Goal: Information Seeking & Learning: Find specific fact

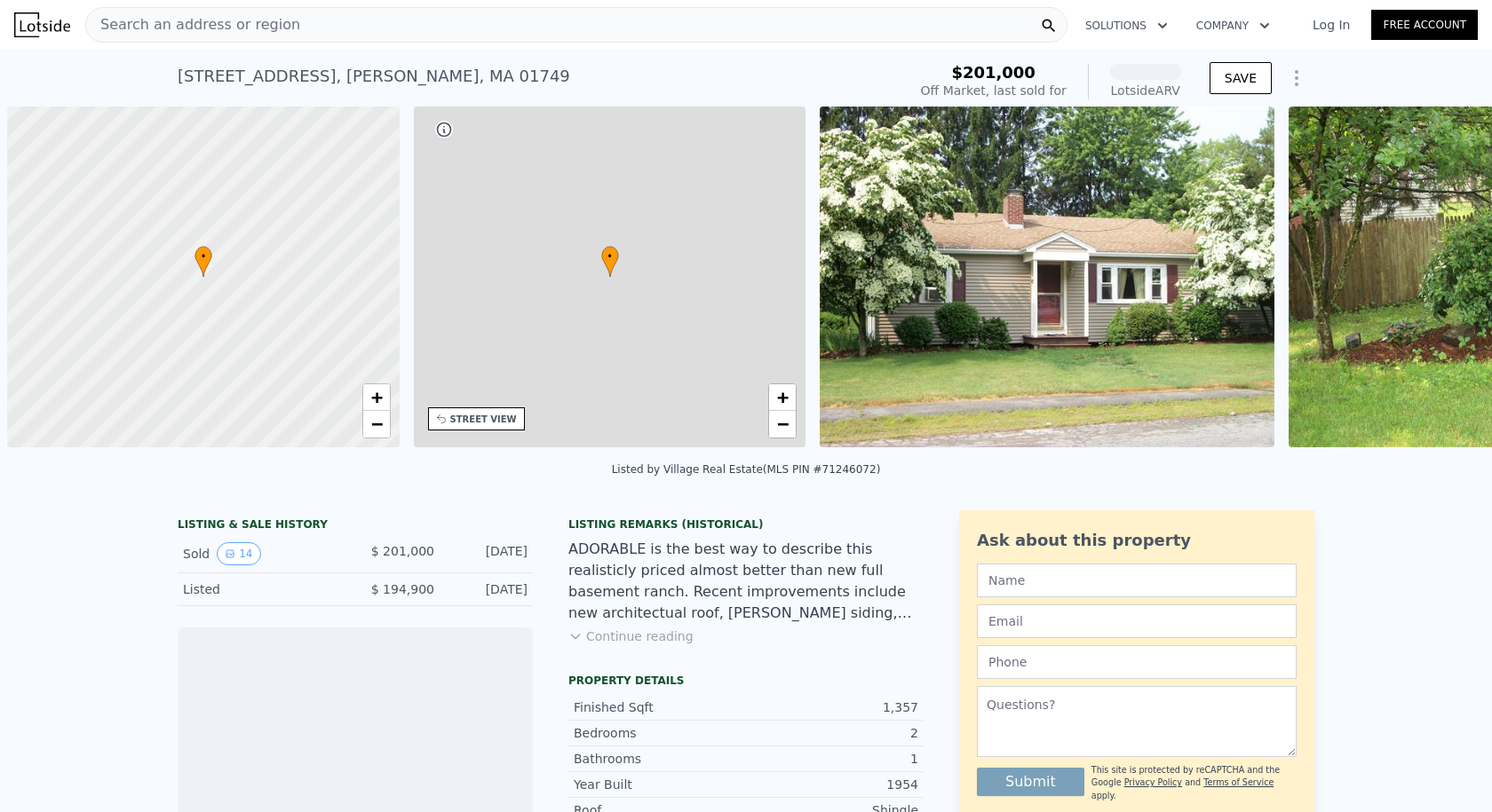
scroll to position [0, 7]
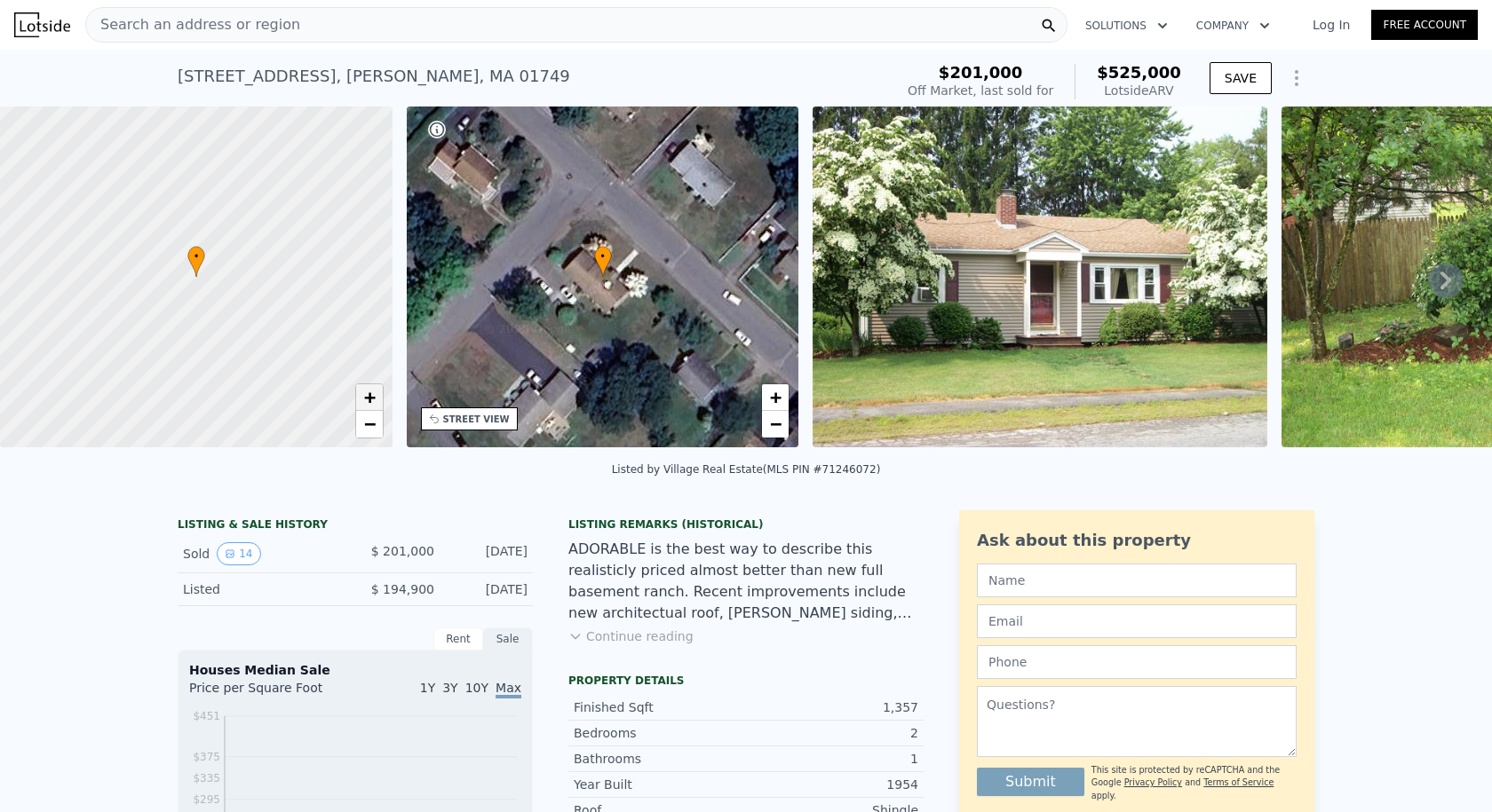
click at [367, 387] on span "+" at bounding box center [369, 397] width 12 height 23
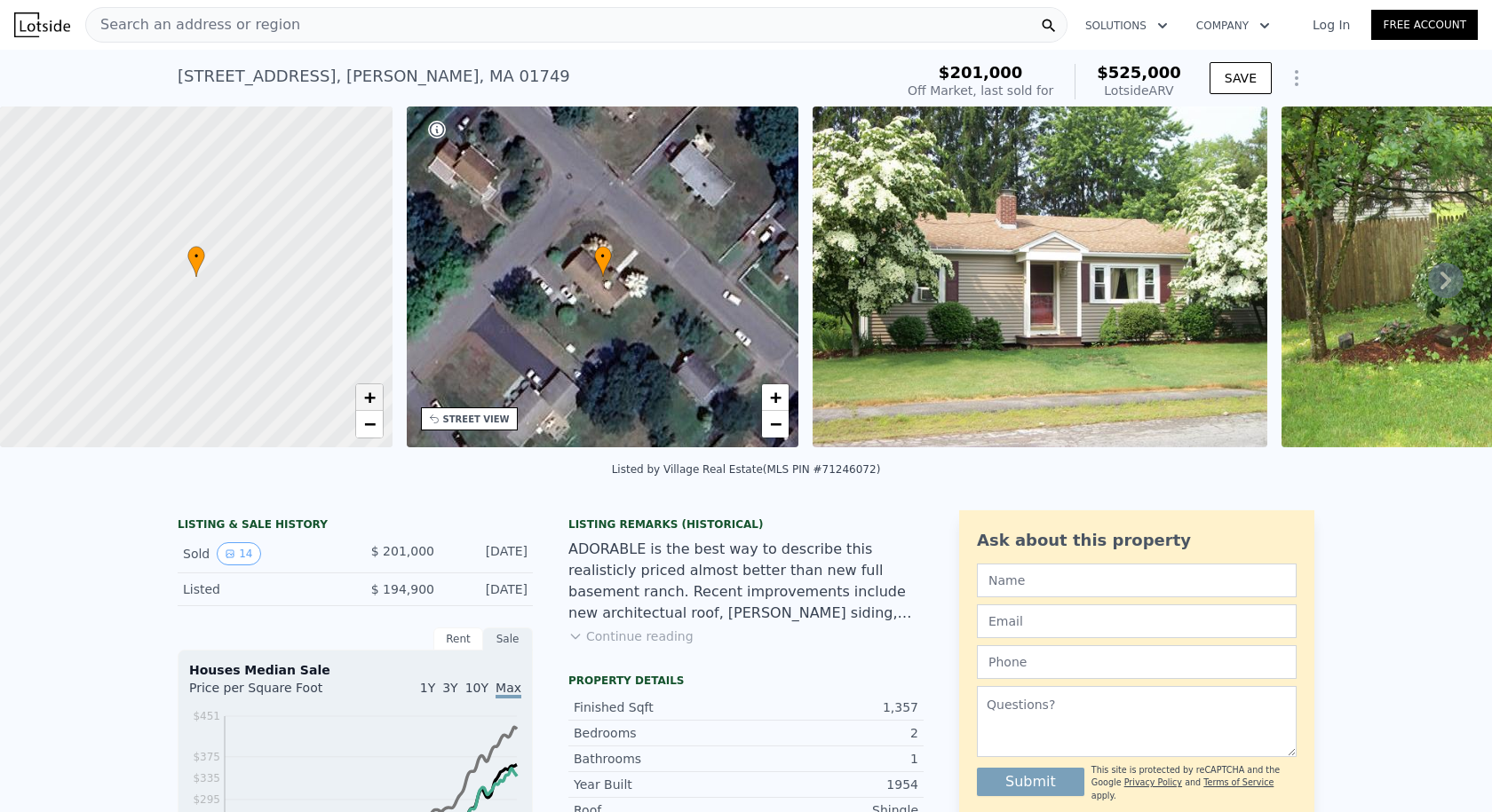
click at [367, 387] on span "+" at bounding box center [369, 397] width 12 height 23
drag, startPoint x: 254, startPoint y: 288, endPoint x: 267, endPoint y: 332, distance: 45.9
click at [266, 332] on div at bounding box center [196, 277] width 470 height 409
click at [380, 405] on link "+" at bounding box center [369, 397] width 27 height 27
click at [379, 405] on link "+" at bounding box center [369, 397] width 27 height 27
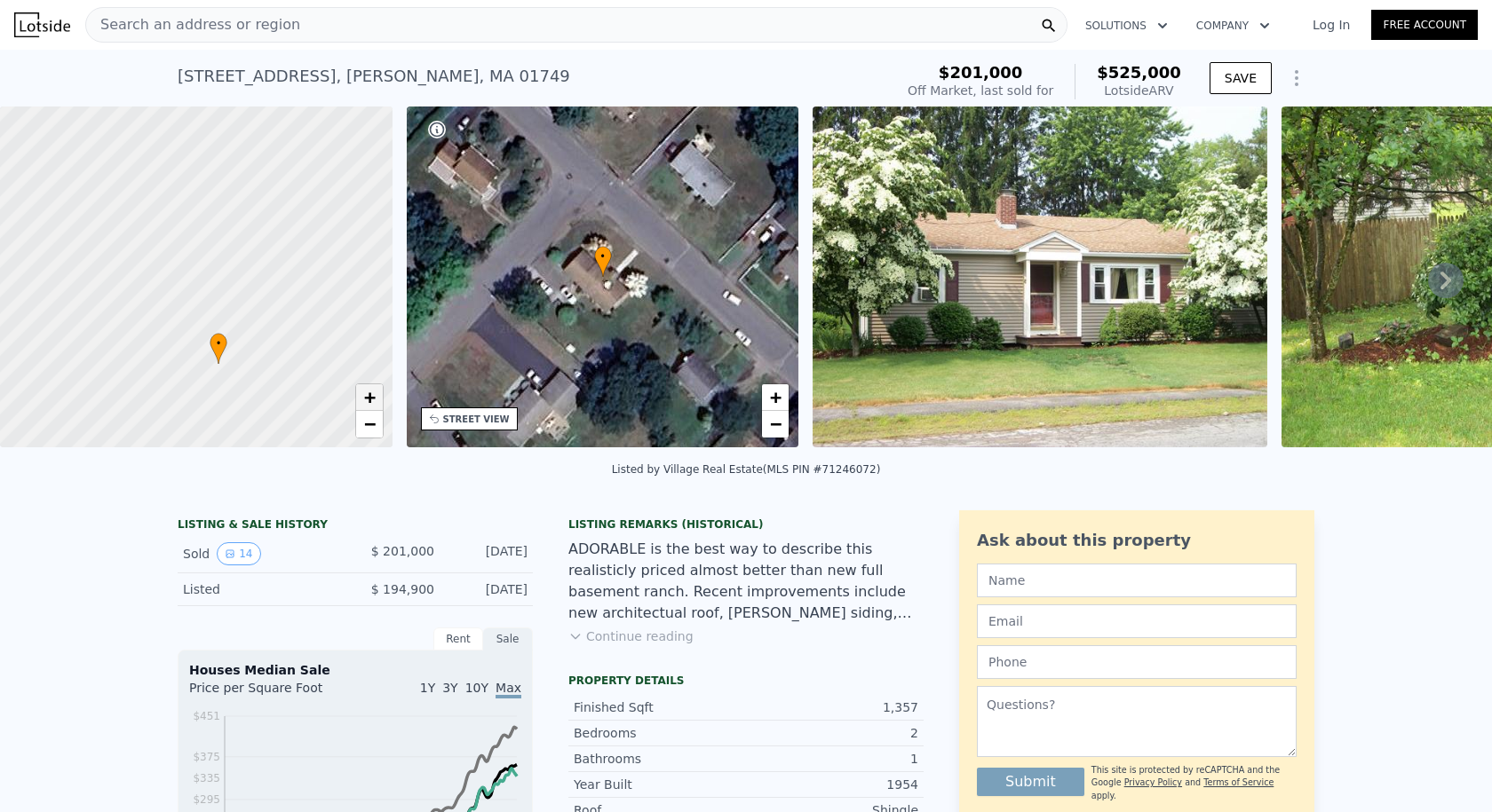
click at [379, 405] on link "+" at bounding box center [369, 397] width 27 height 27
drag, startPoint x: 225, startPoint y: 351, endPoint x: 213, endPoint y: 268, distance: 83.9
click at [213, 268] on div at bounding box center [192, 254] width 470 height 409
click at [258, 392] on div at bounding box center [196, 277] width 470 height 409
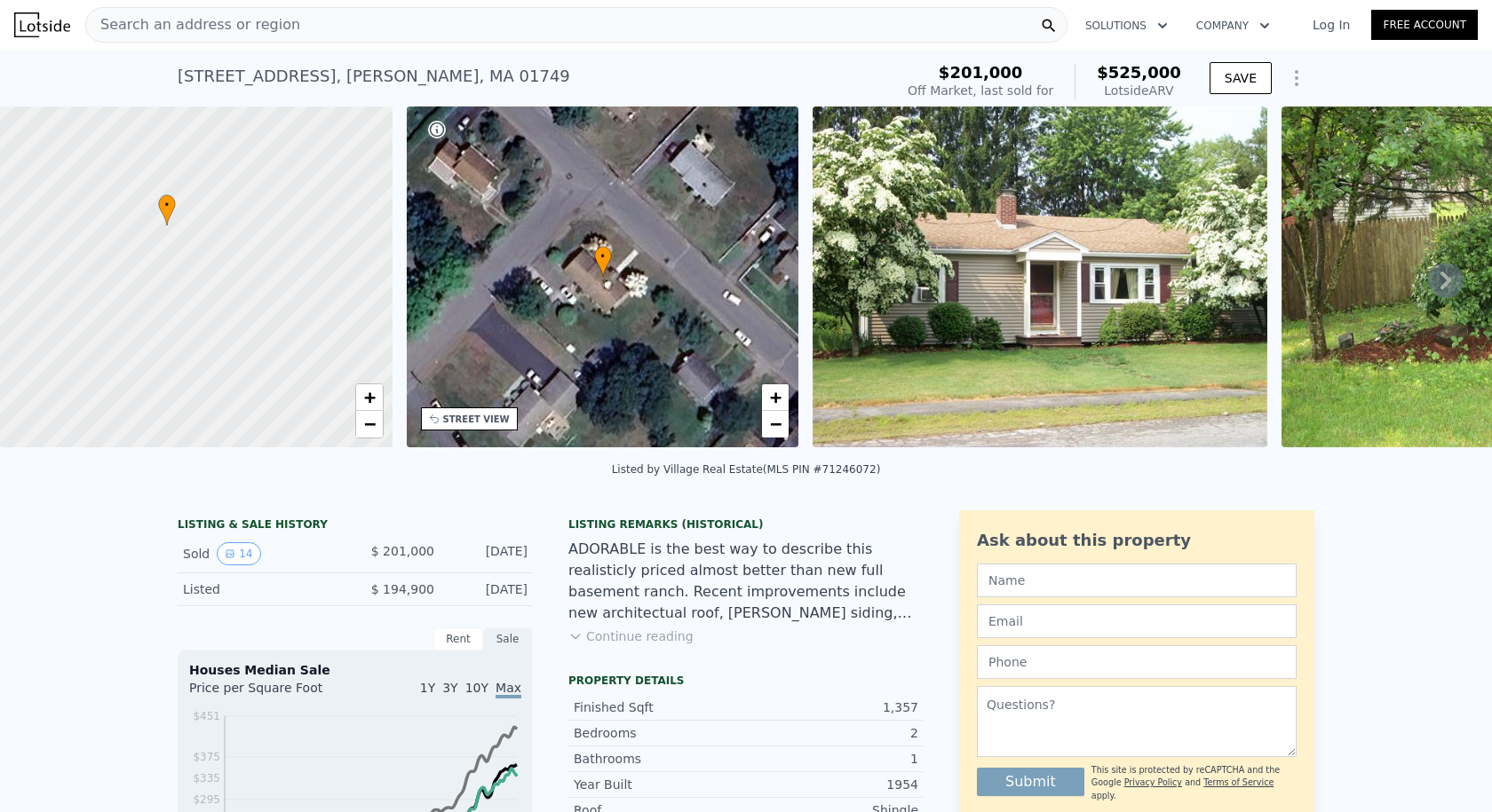
drag, startPoint x: 278, startPoint y: 371, endPoint x: 247, endPoint y: 261, distance: 114.3
click at [247, 261] on div at bounding box center [196, 277] width 470 height 409
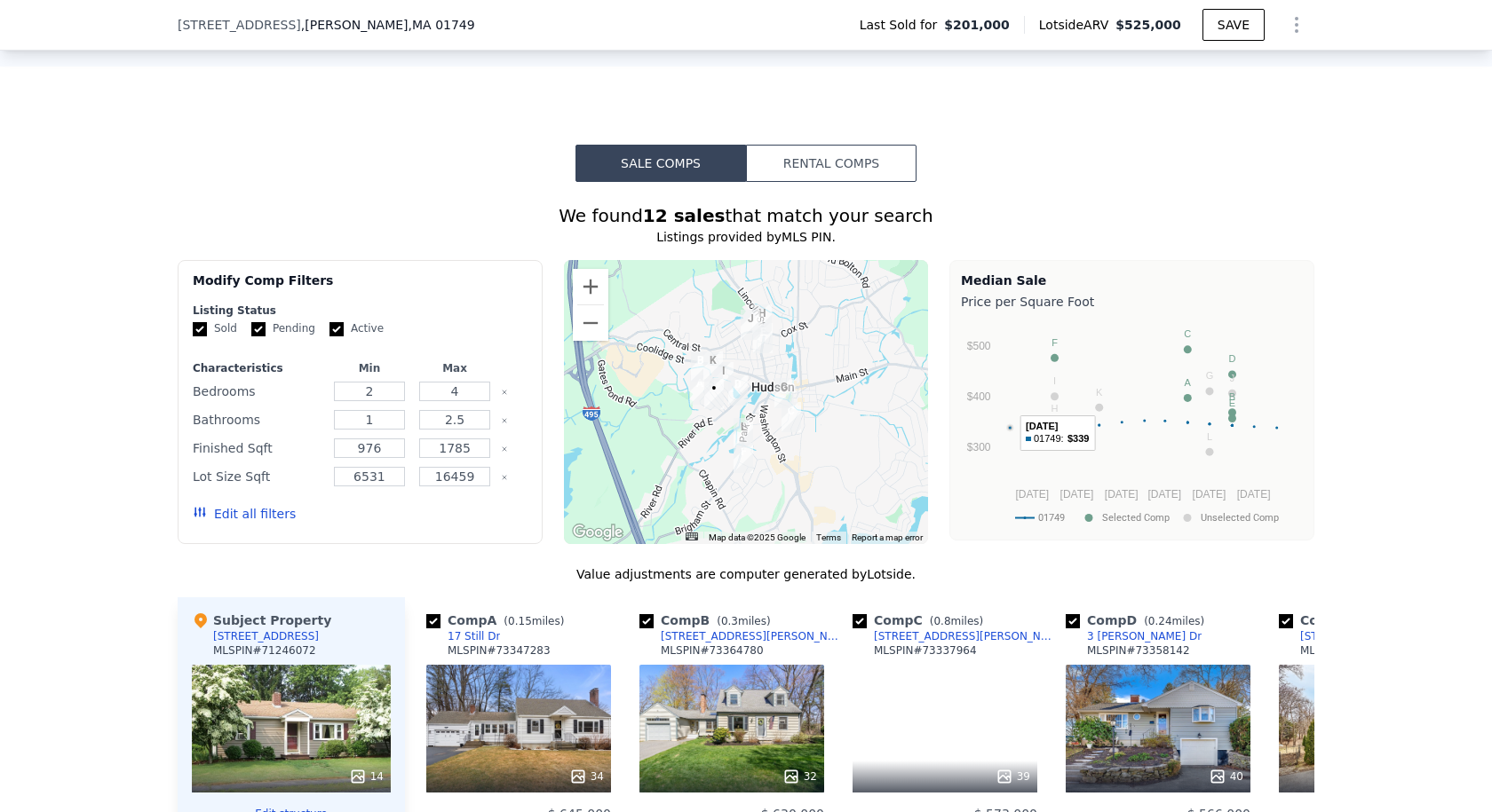
scroll to position [1059, 0]
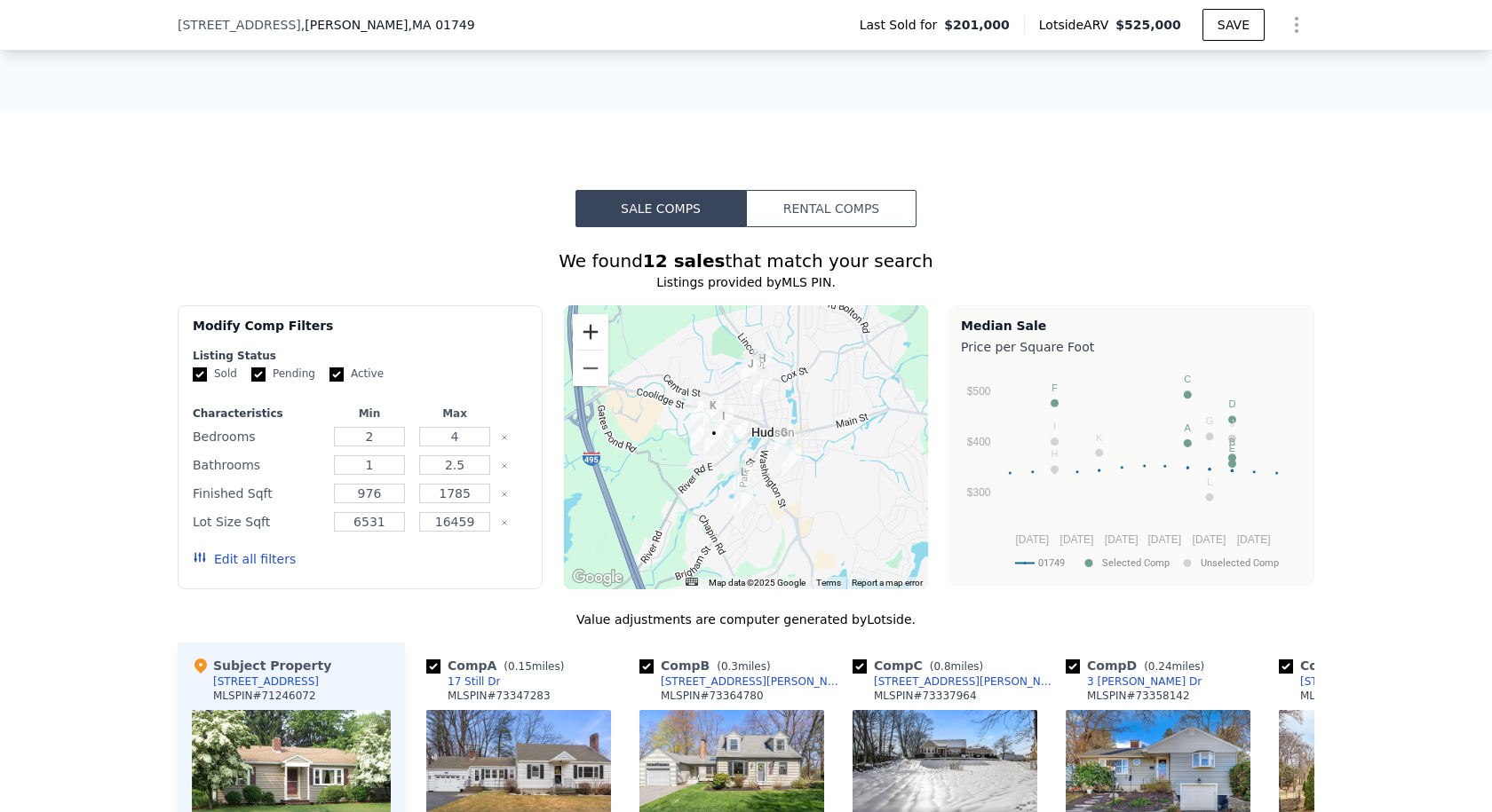
click at [587, 315] on button "Zoom in" at bounding box center [590, 332] width 35 height 35
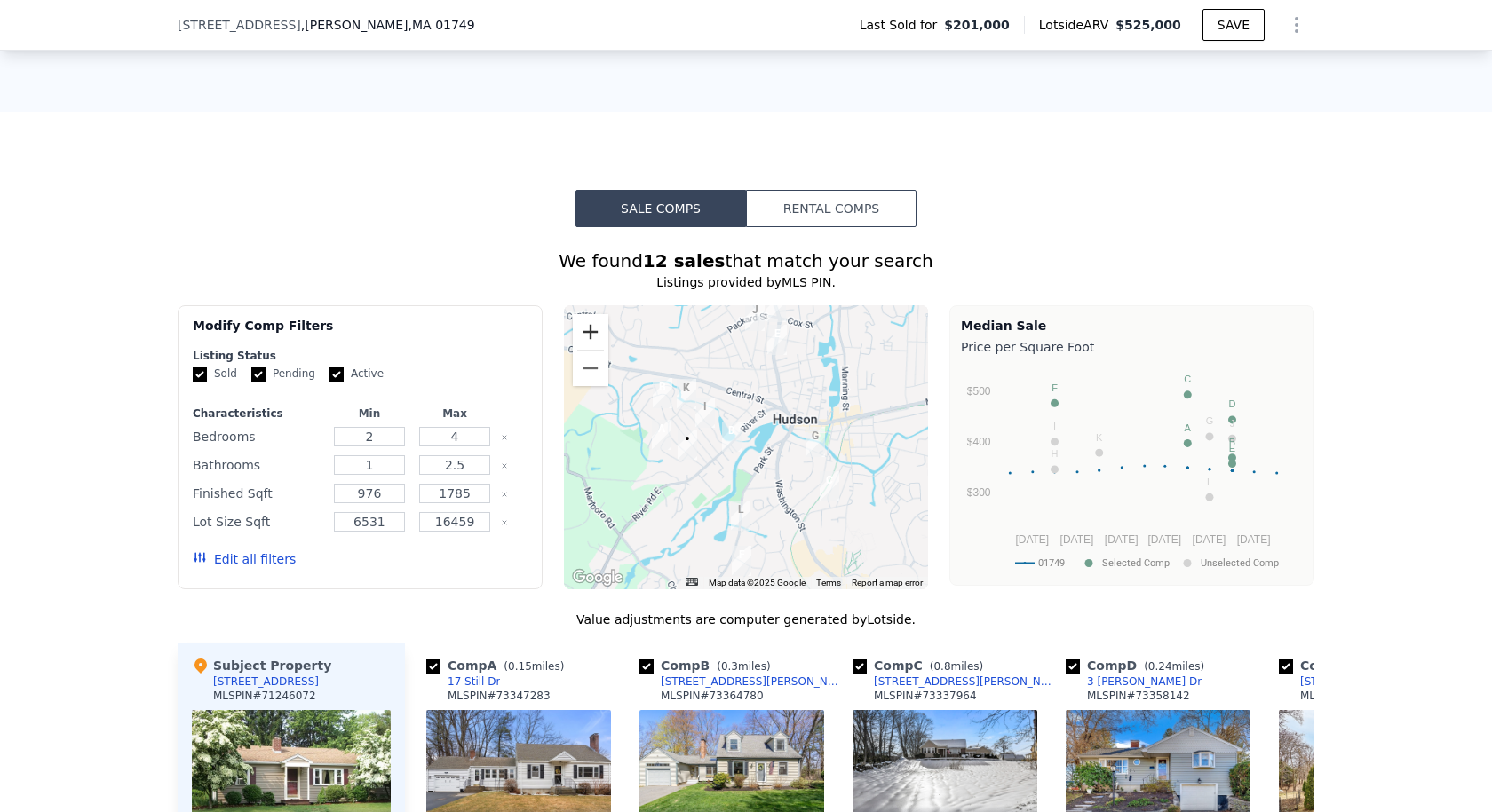
click at [587, 315] on button "Zoom in" at bounding box center [590, 332] width 35 height 35
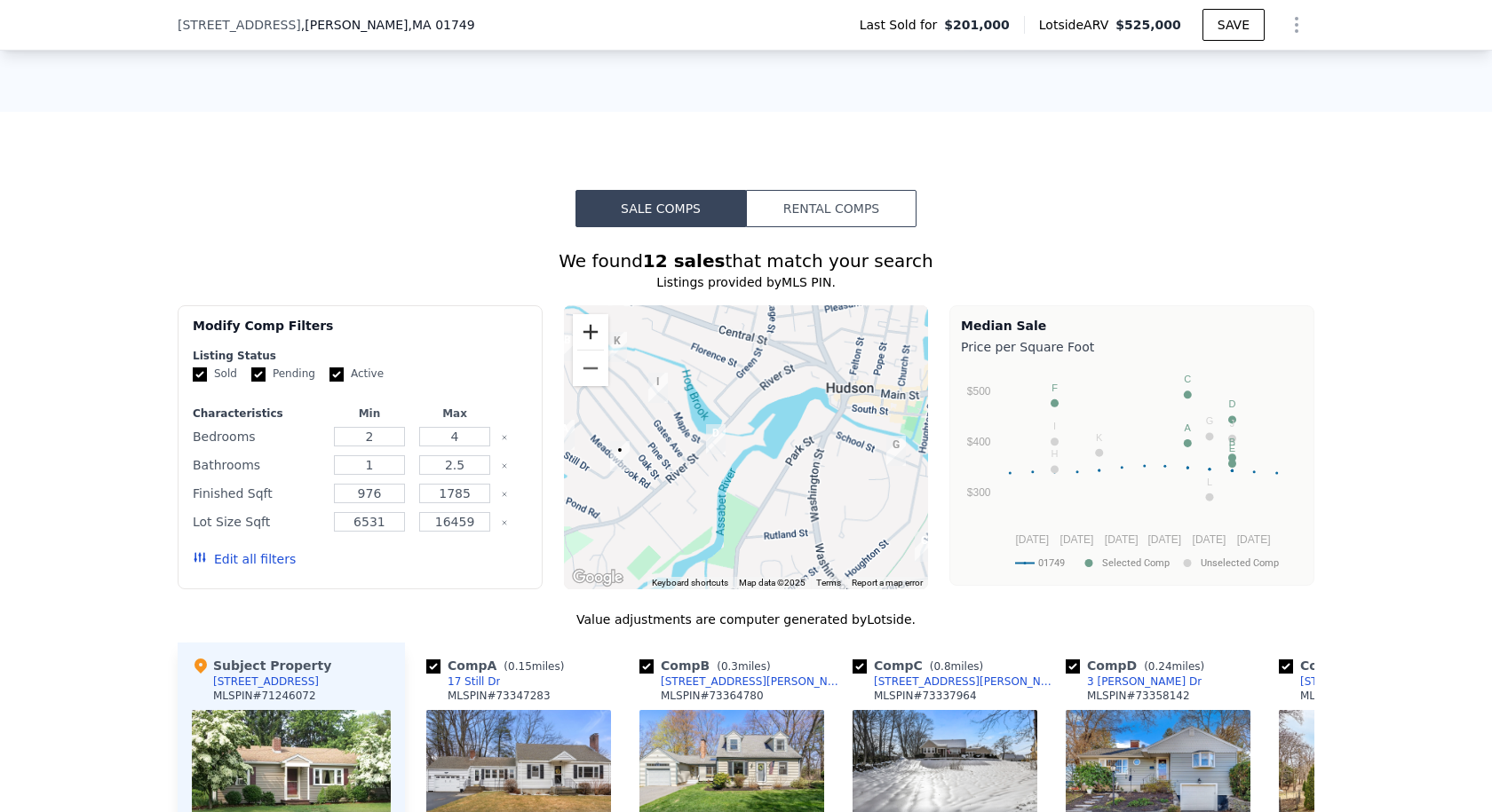
click at [587, 315] on button "Zoom in" at bounding box center [590, 332] width 35 height 35
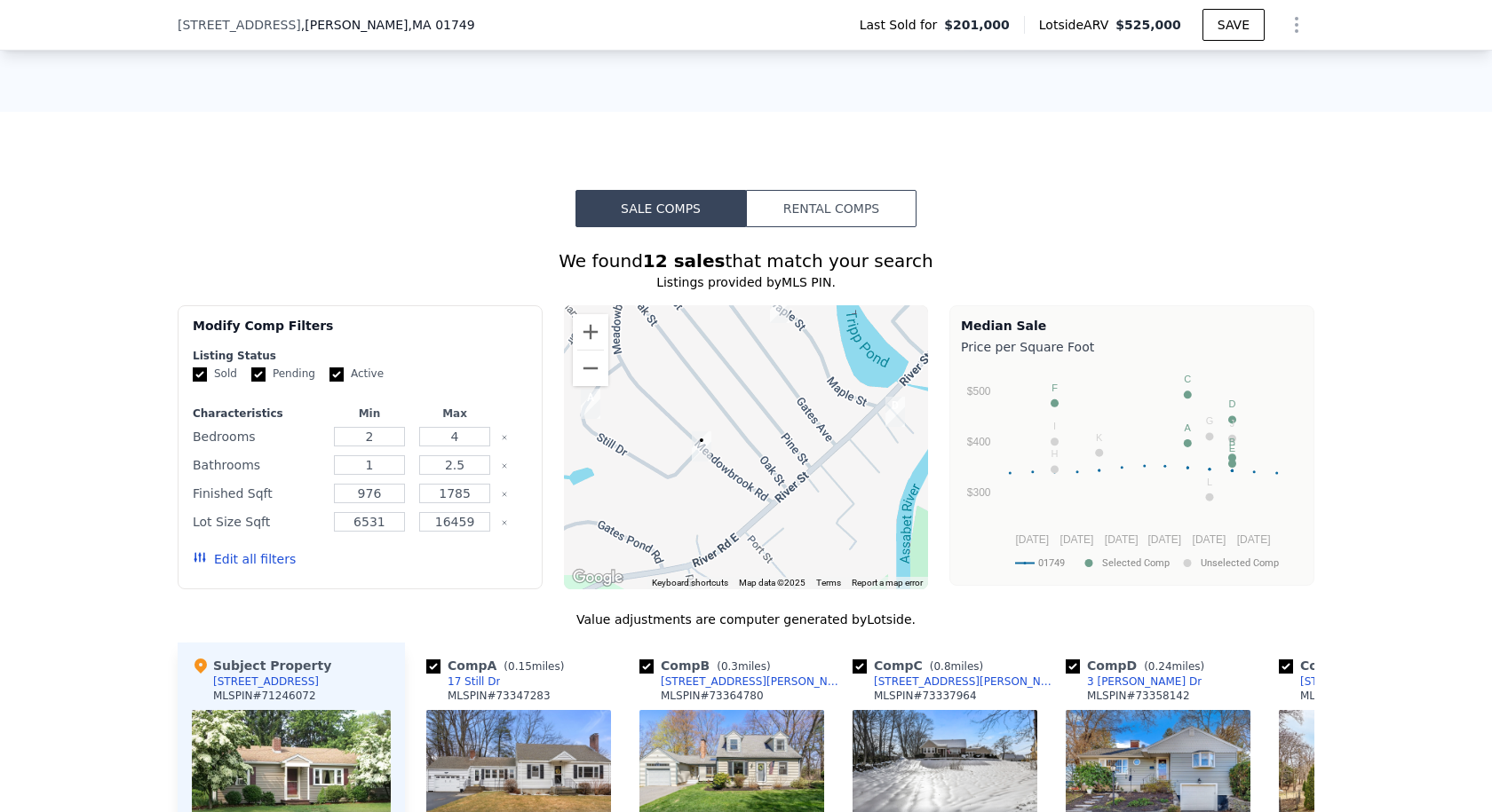
drag, startPoint x: 622, startPoint y: 452, endPoint x: 836, endPoint y: 415, distance: 217.2
click at [836, 415] on div at bounding box center [746, 447] width 365 height 284
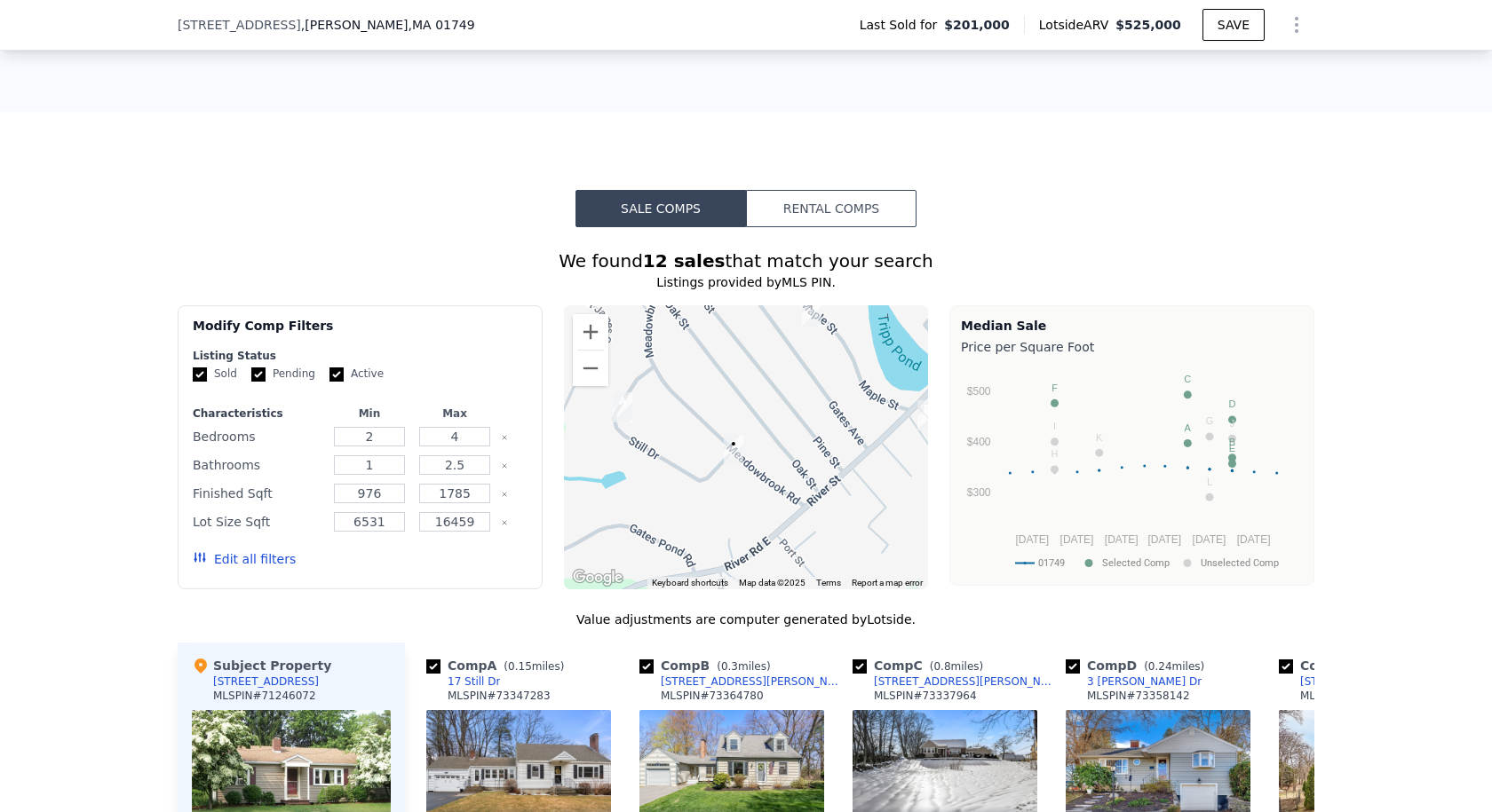
drag, startPoint x: 686, startPoint y: 388, endPoint x: 706, endPoint y: 393, distance: 20.6
click at [706, 393] on div at bounding box center [746, 447] width 365 height 284
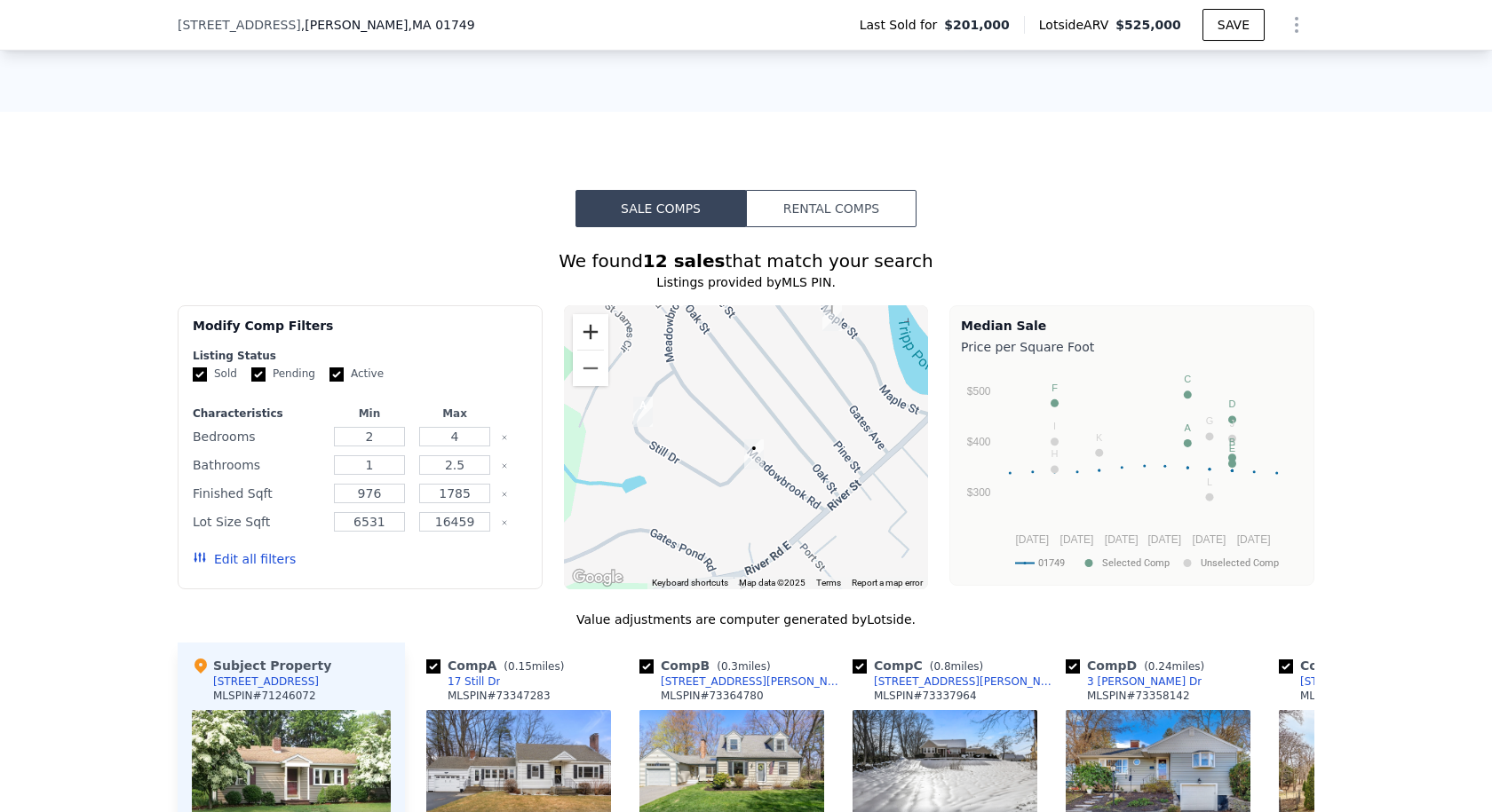
click at [577, 315] on button "Zoom in" at bounding box center [590, 332] width 35 height 35
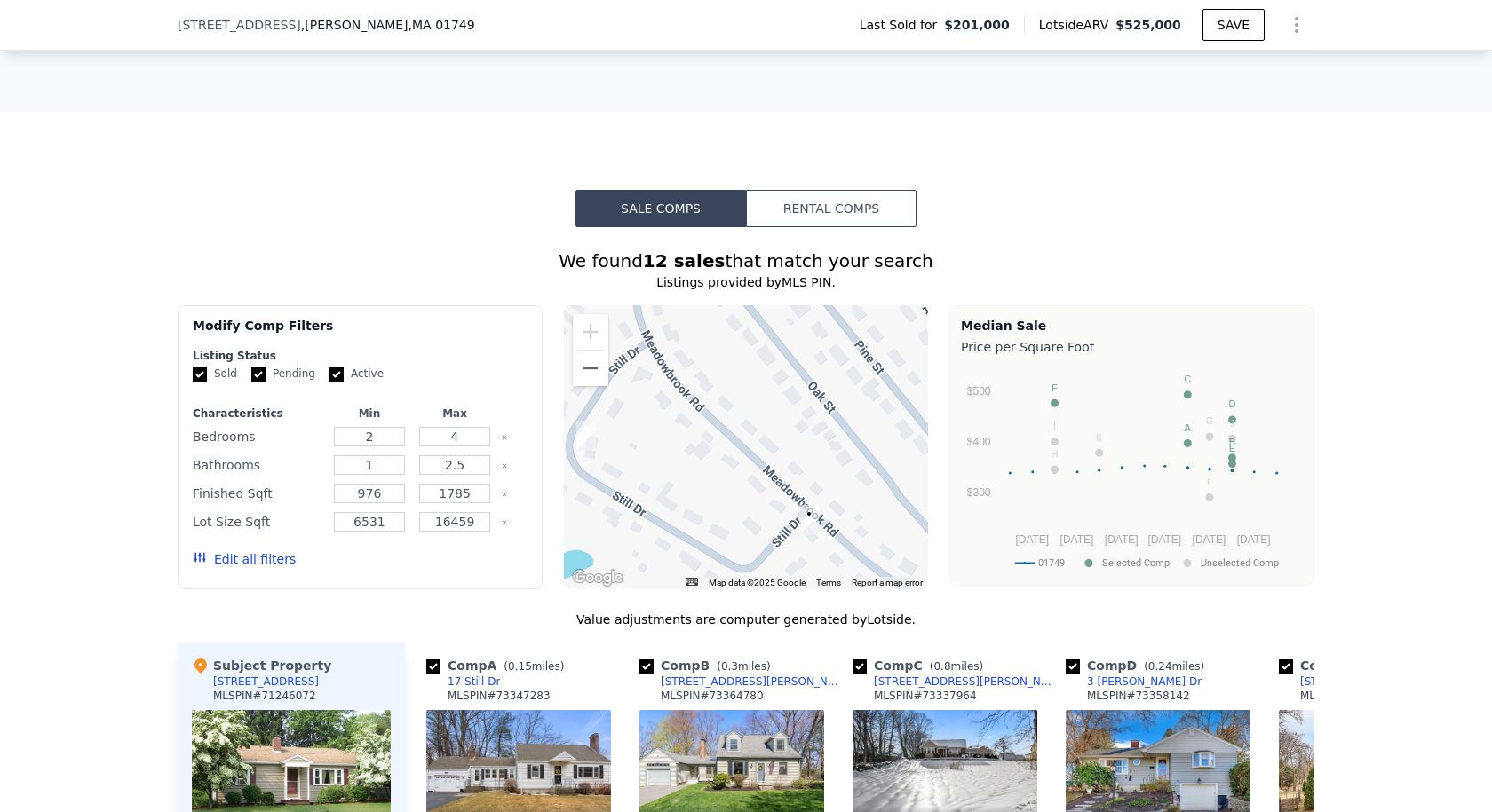
drag, startPoint x: 706, startPoint y: 415, endPoint x: 755, endPoint y: 460, distance: 66.5
click at [755, 460] on div at bounding box center [746, 447] width 365 height 284
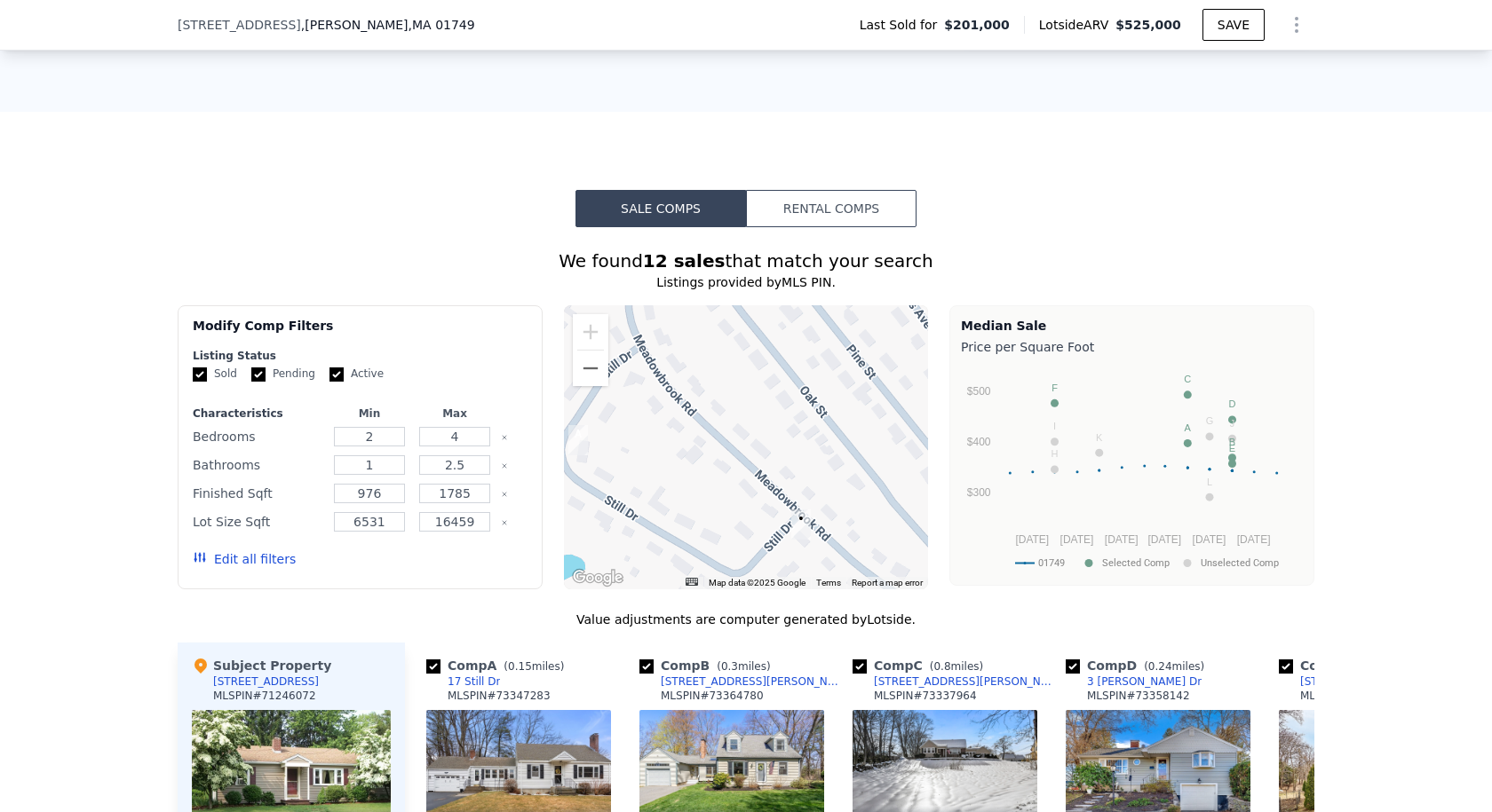
click at [697, 370] on div at bounding box center [746, 447] width 365 height 284
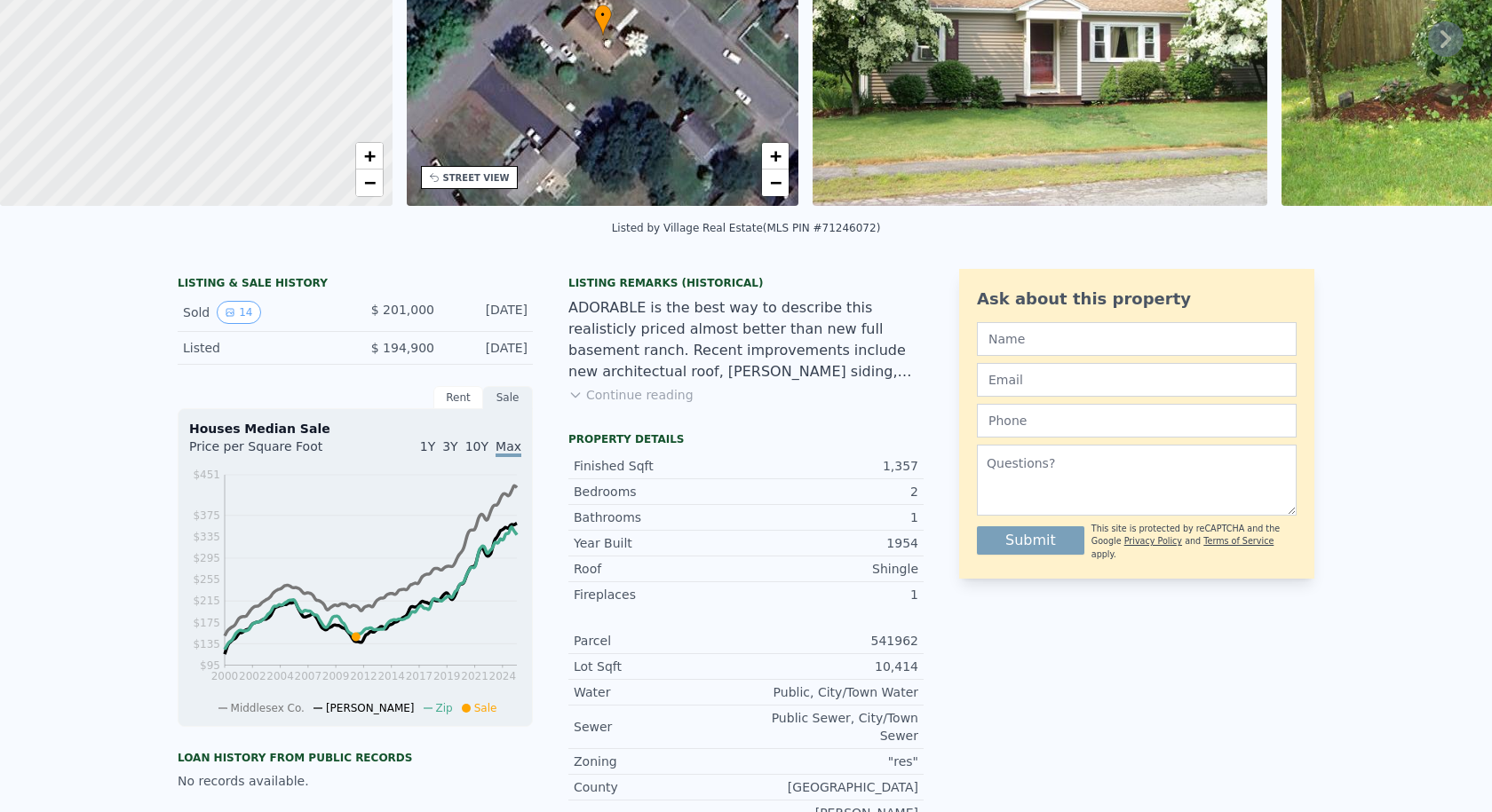
scroll to position [0, 0]
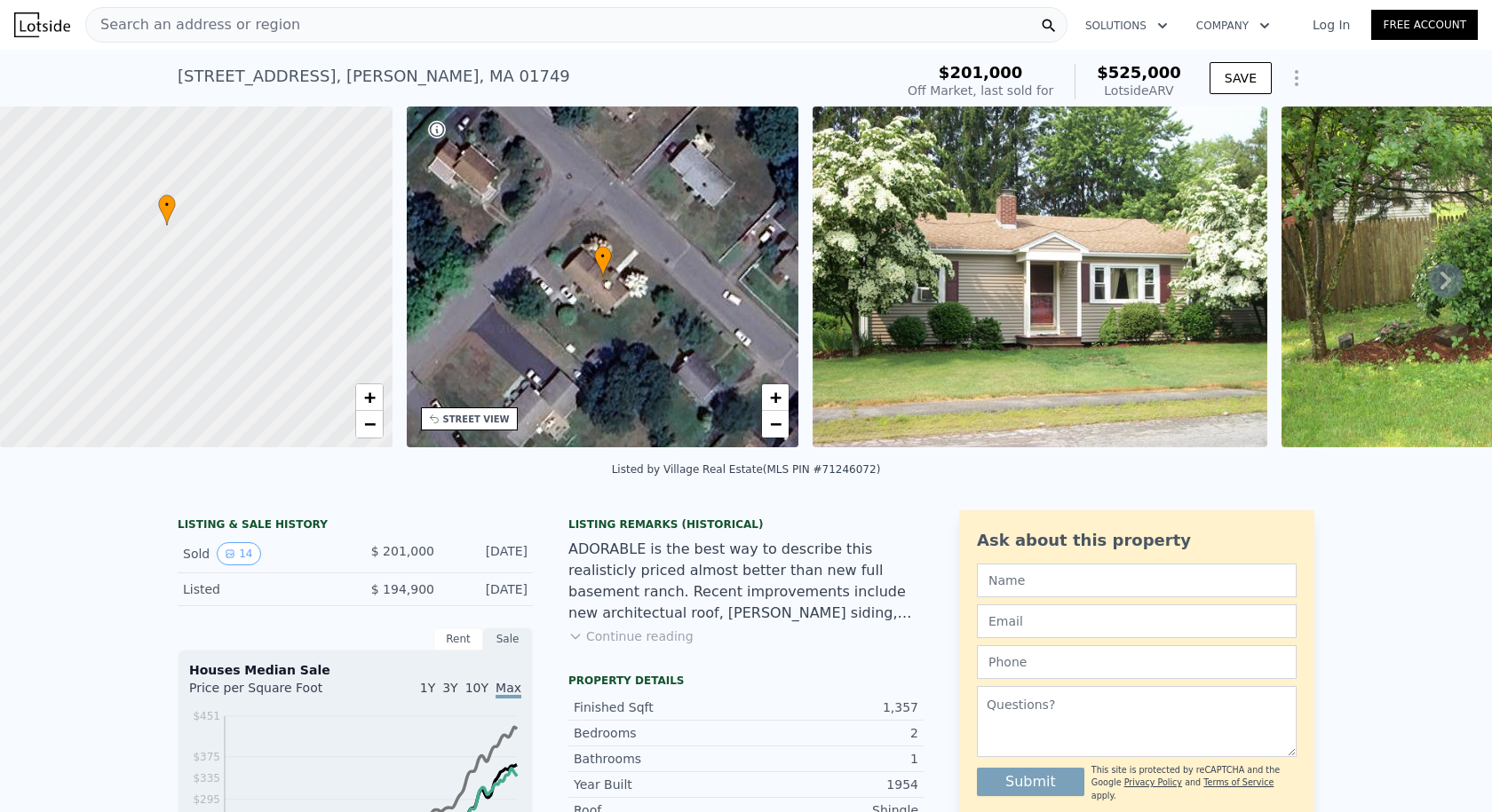
drag, startPoint x: 1271, startPoint y: 370, endPoint x: 702, endPoint y: 130, distance: 617.5
click at [225, 10] on div "Search an address or region" at bounding box center [194, 25] width 214 height 33
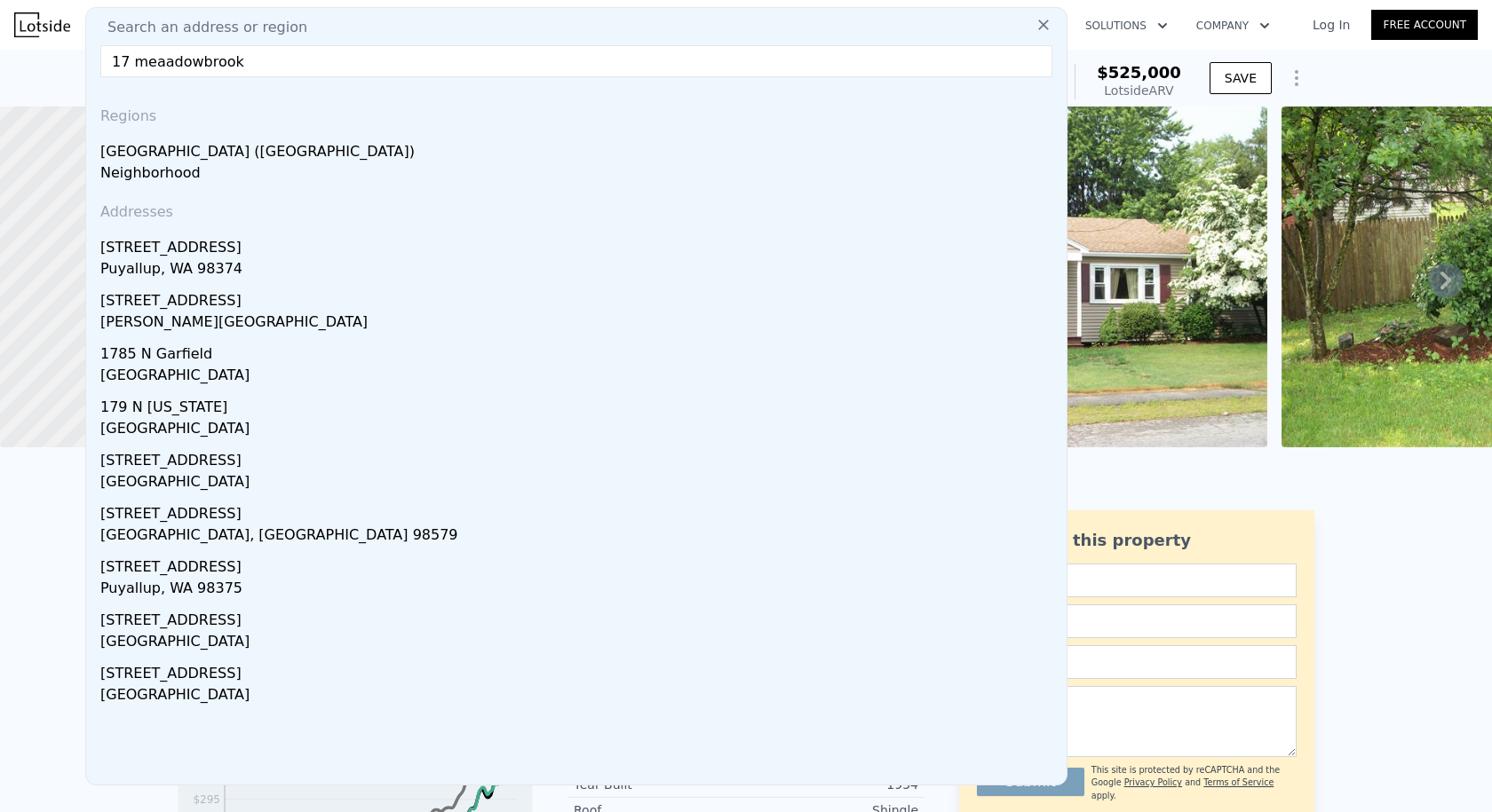
click at [157, 57] on input "17 meaadowbrook" at bounding box center [576, 61] width 952 height 31
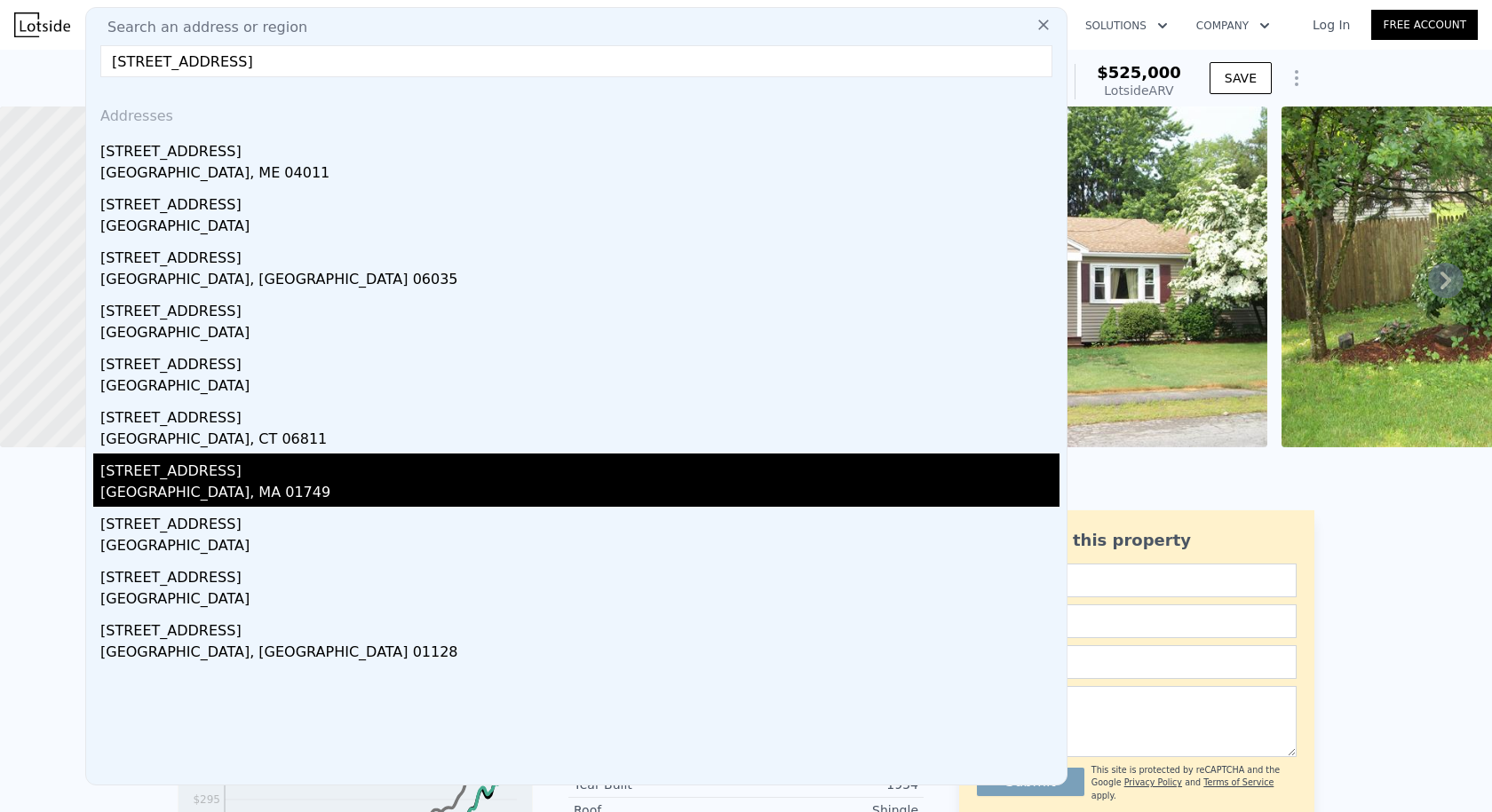
type input "[STREET_ADDRESS]"
click at [160, 470] on div "[STREET_ADDRESS]" at bounding box center [579, 467] width 959 height 29
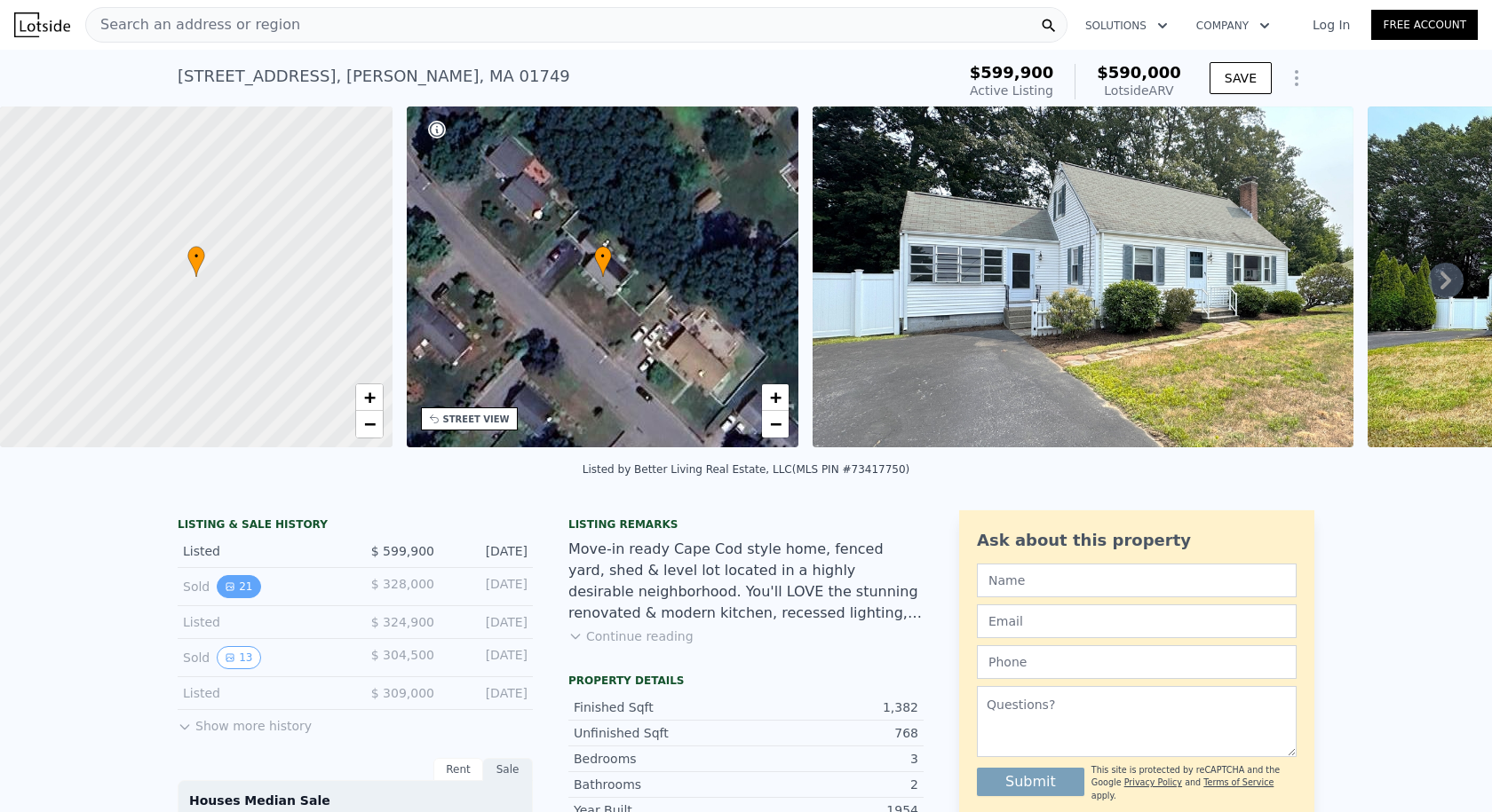
click at [224, 592] on icon "View historical data" at bounding box center [229, 586] width 11 height 11
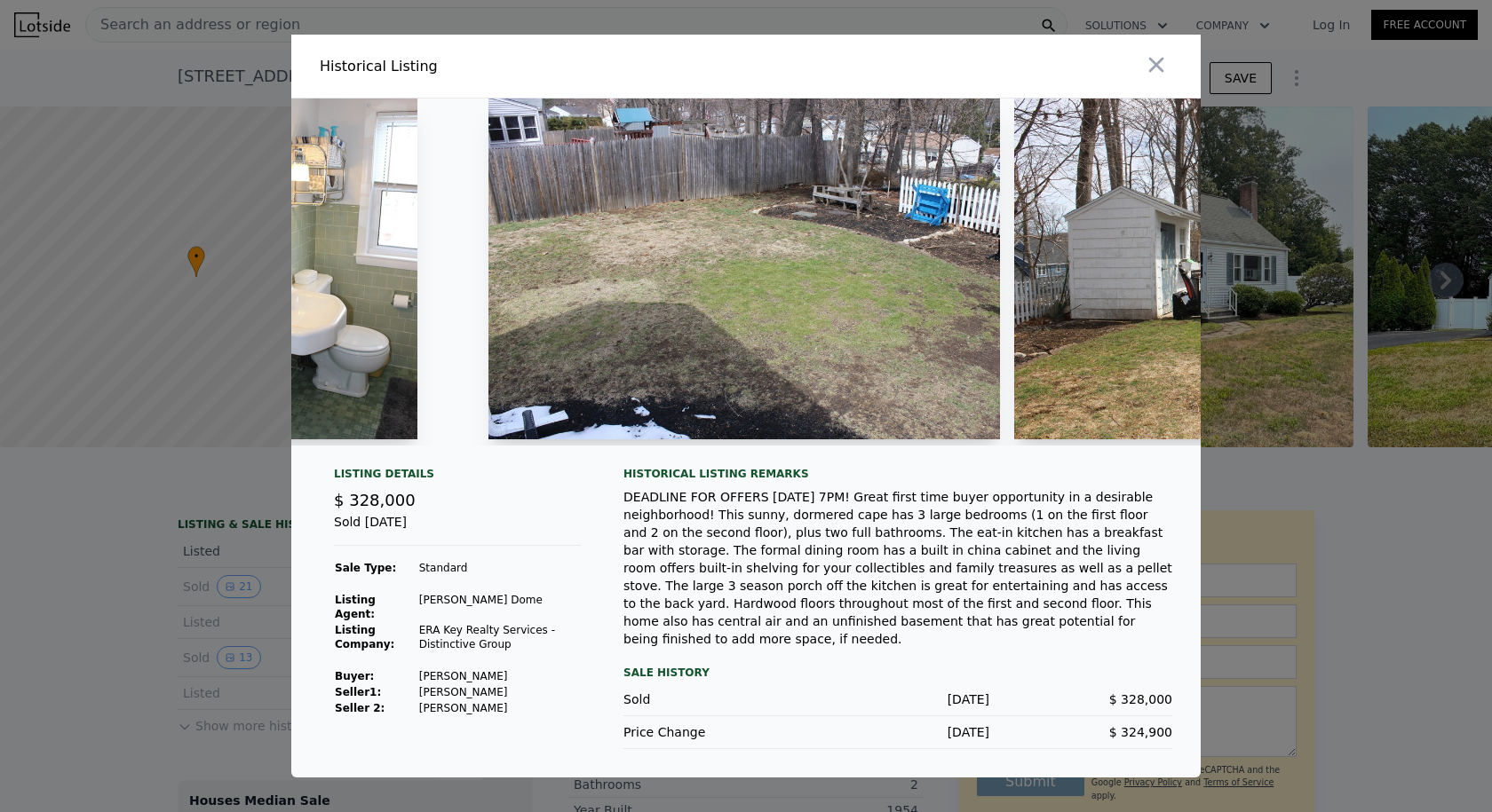
scroll to position [0, 8972]
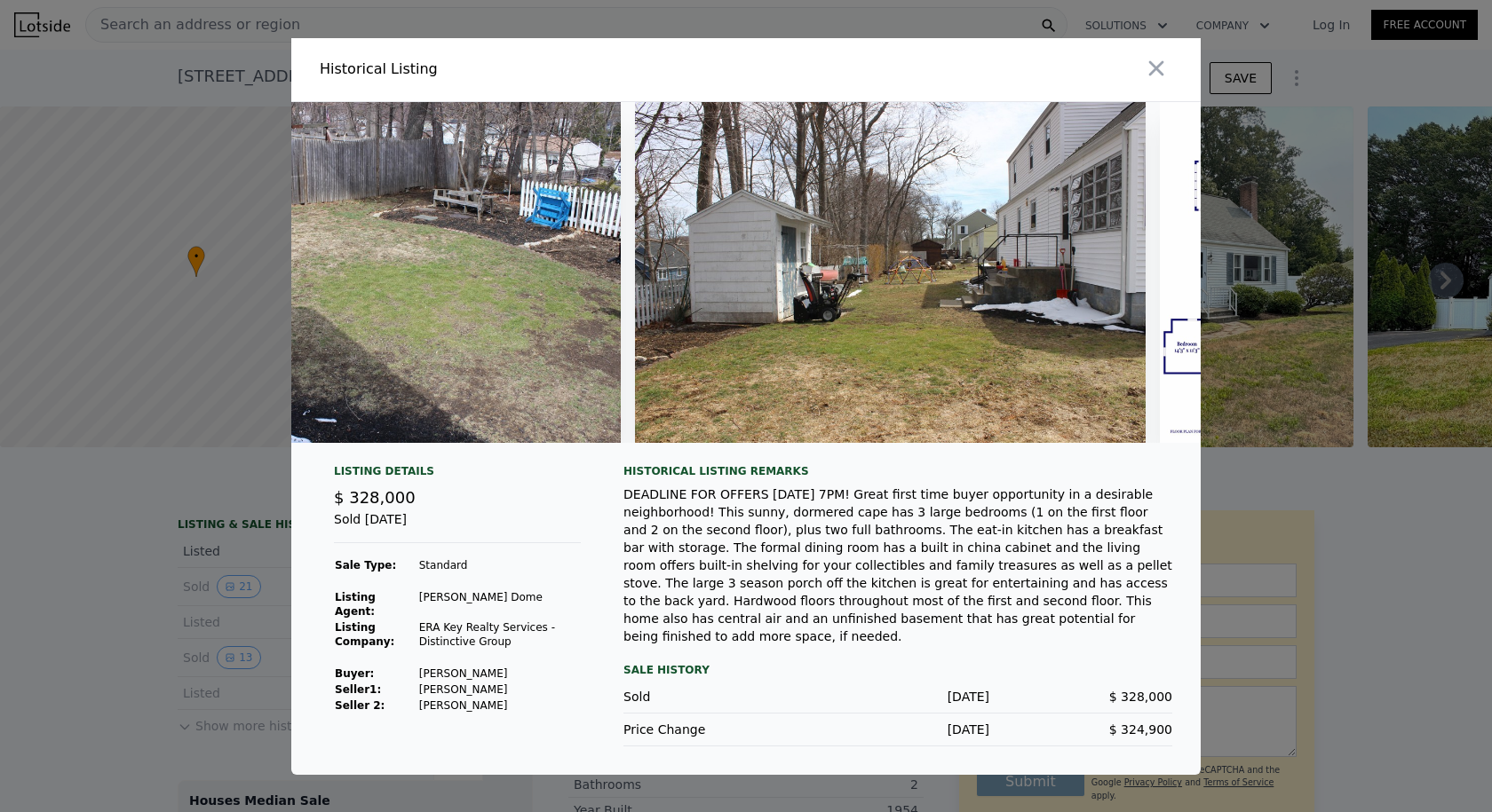
click at [160, 582] on div at bounding box center [746, 406] width 1492 height 812
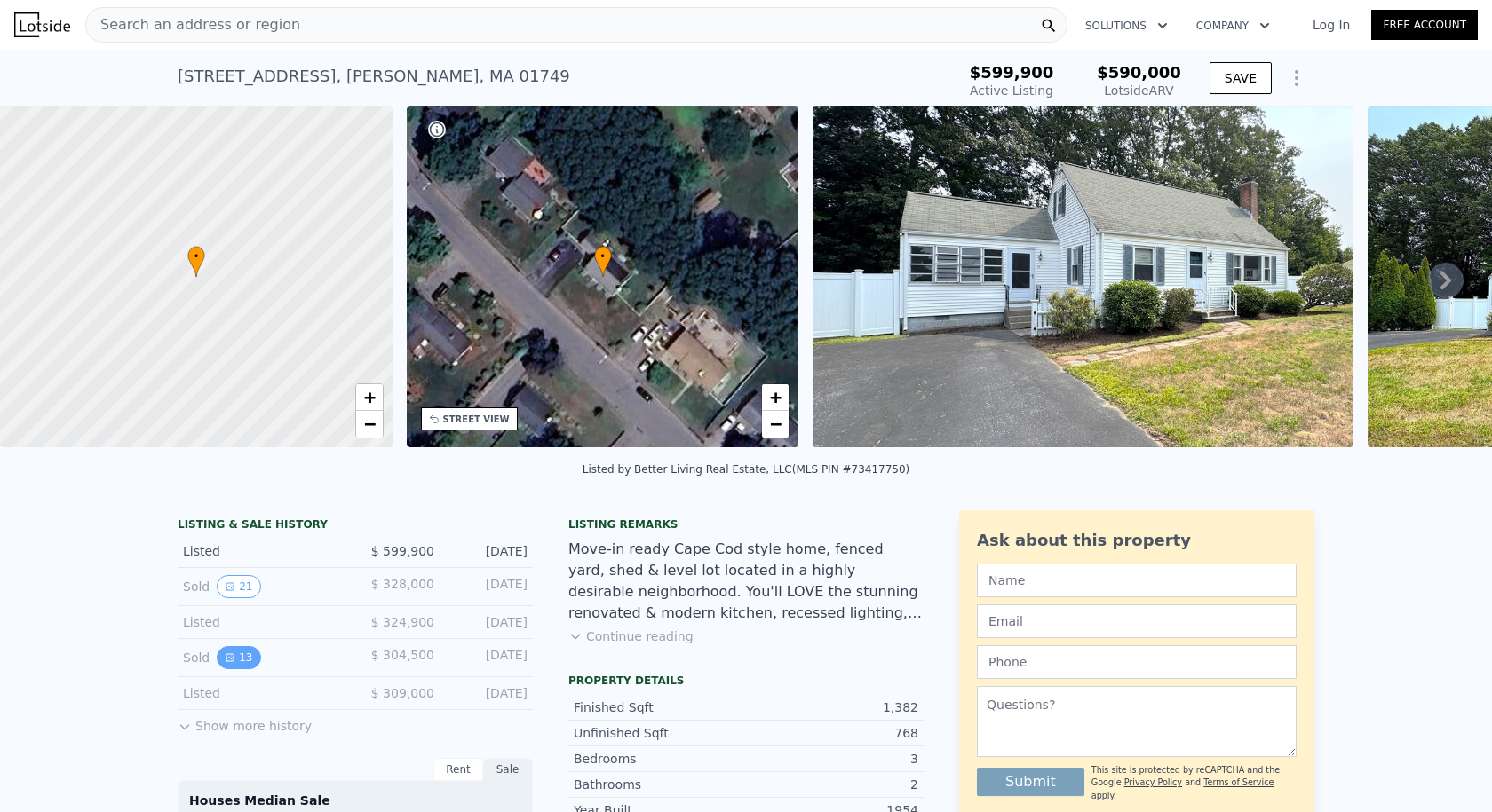
click at [240, 669] on button "13" at bounding box center [238, 657] width 43 height 23
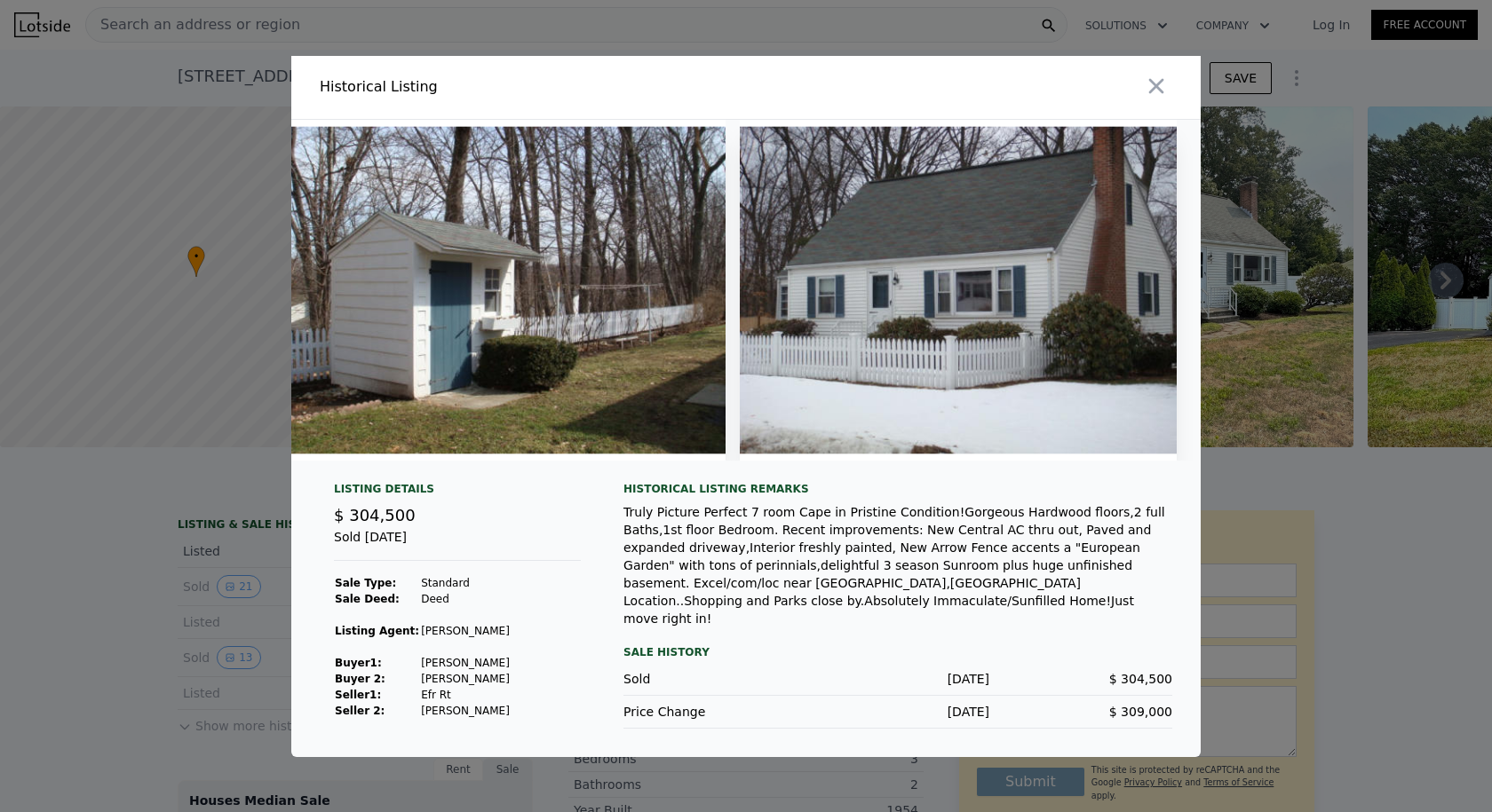
scroll to position [0, 4977]
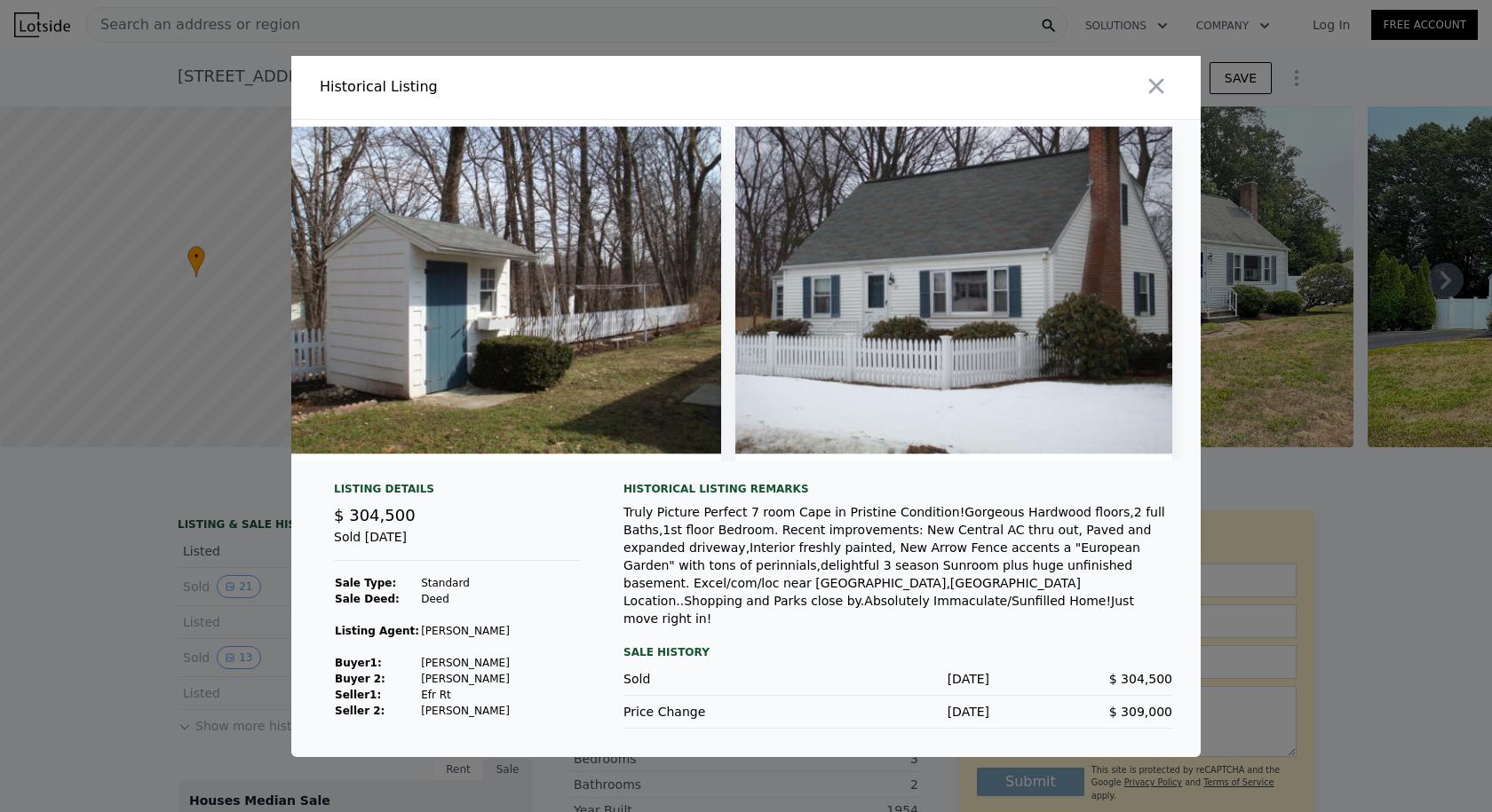
click at [257, 575] on div at bounding box center [746, 406] width 1492 height 812
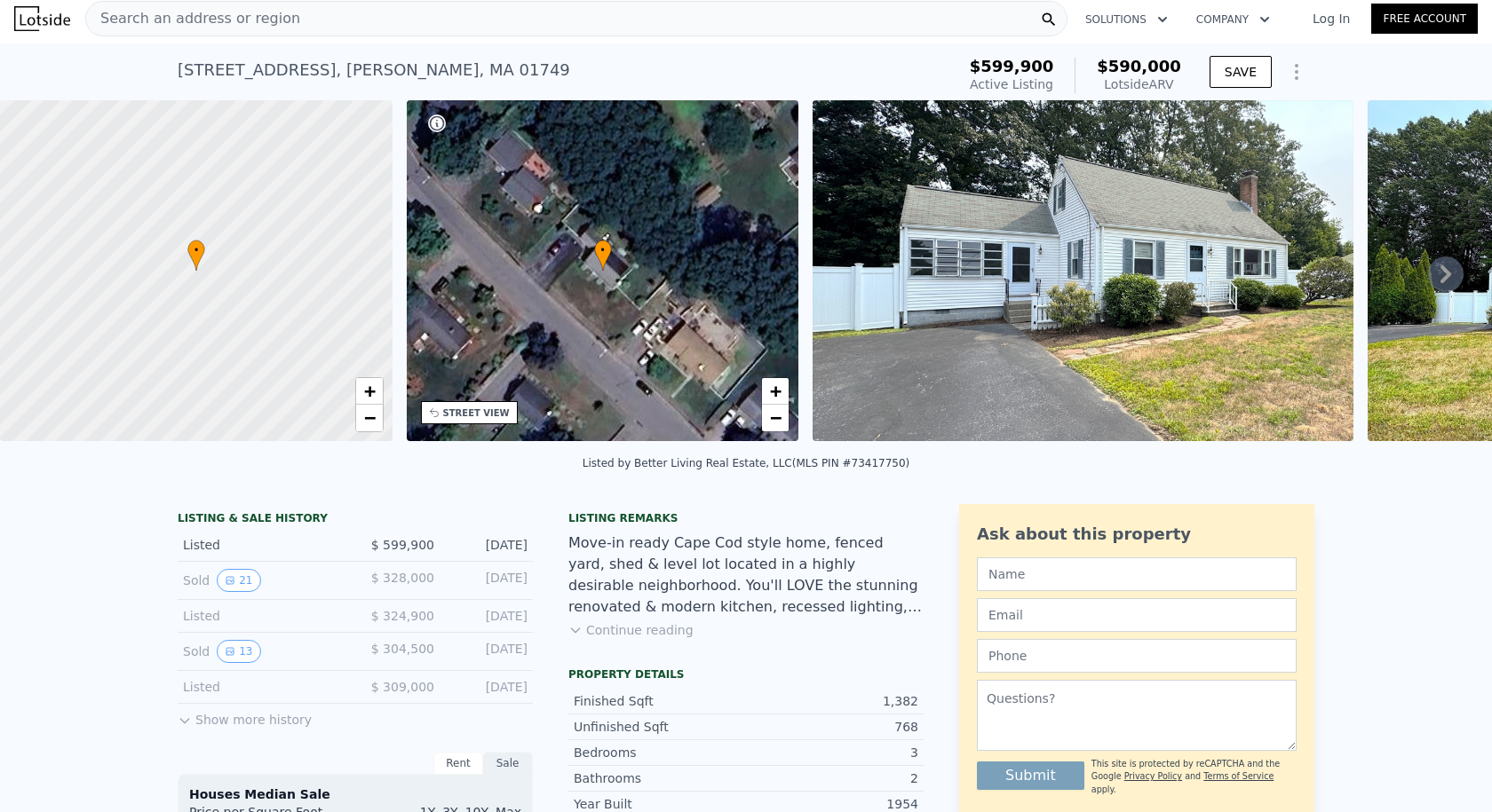
scroll to position [0, 0]
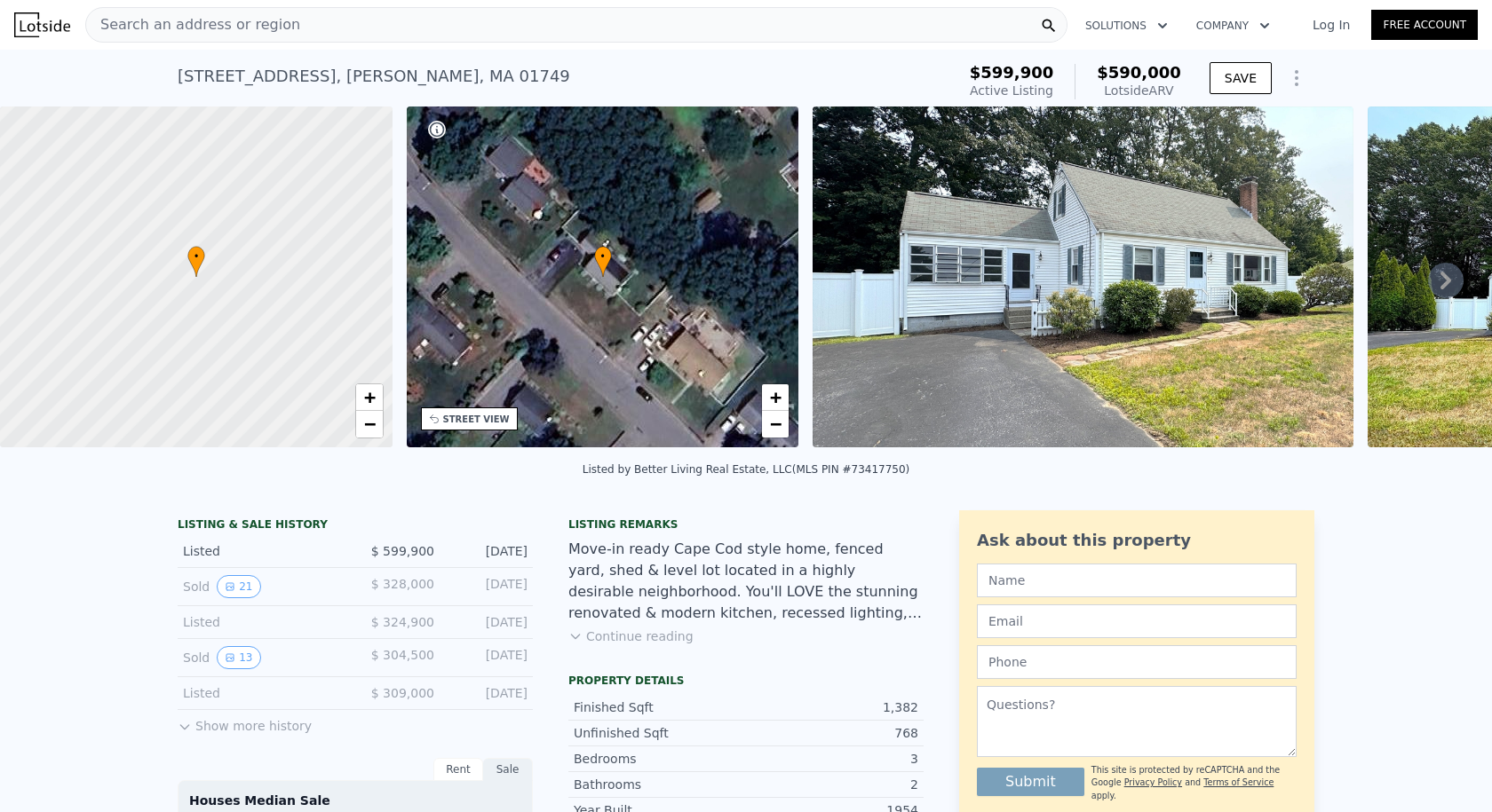
click at [179, 25] on span "Search an address or region" at bounding box center [194, 25] width 214 height 22
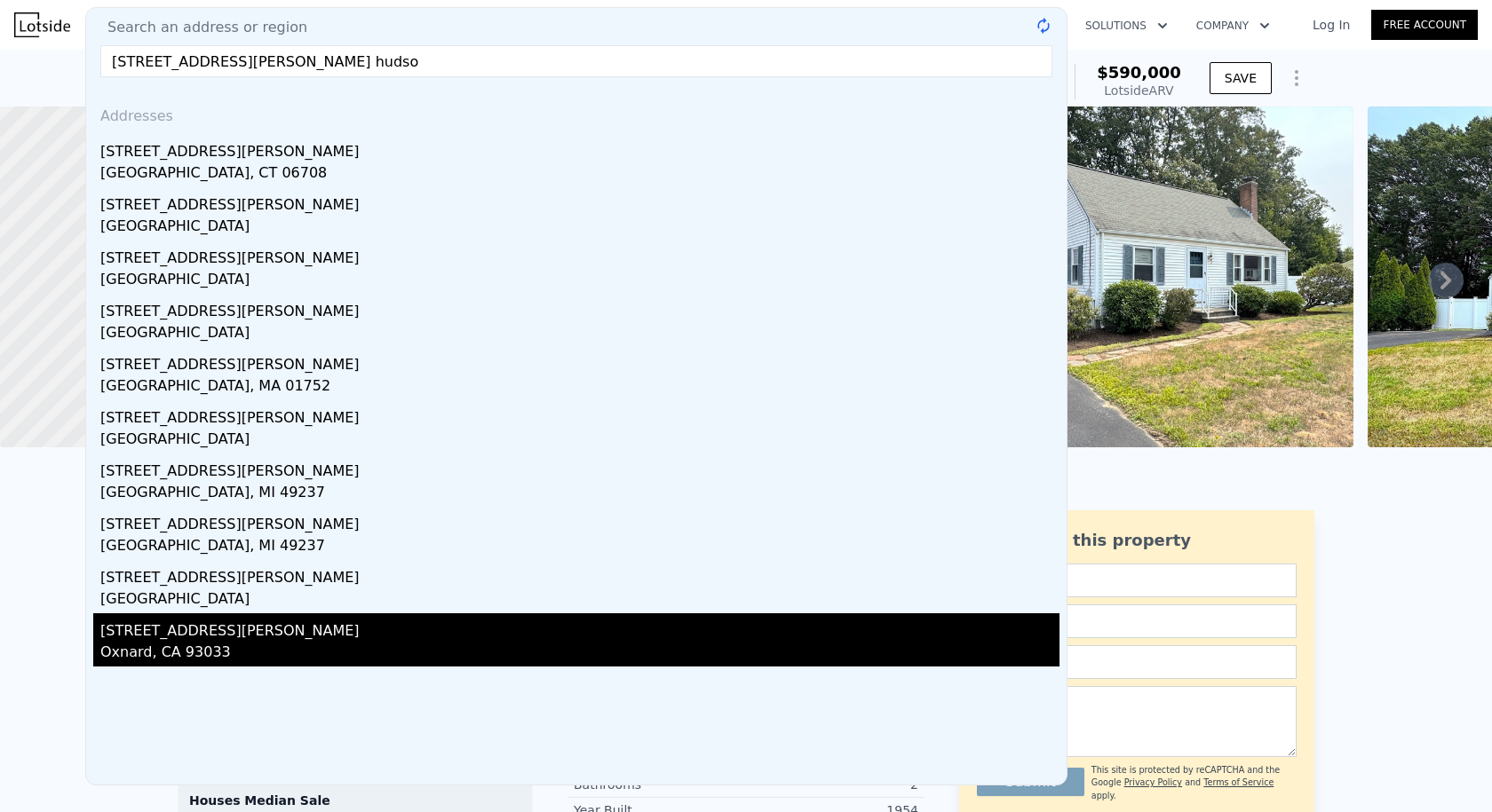
type input "[STREET_ADDRESS][PERSON_NAME][PERSON_NAME]"
